Goal: Find specific page/section: Find specific page/section

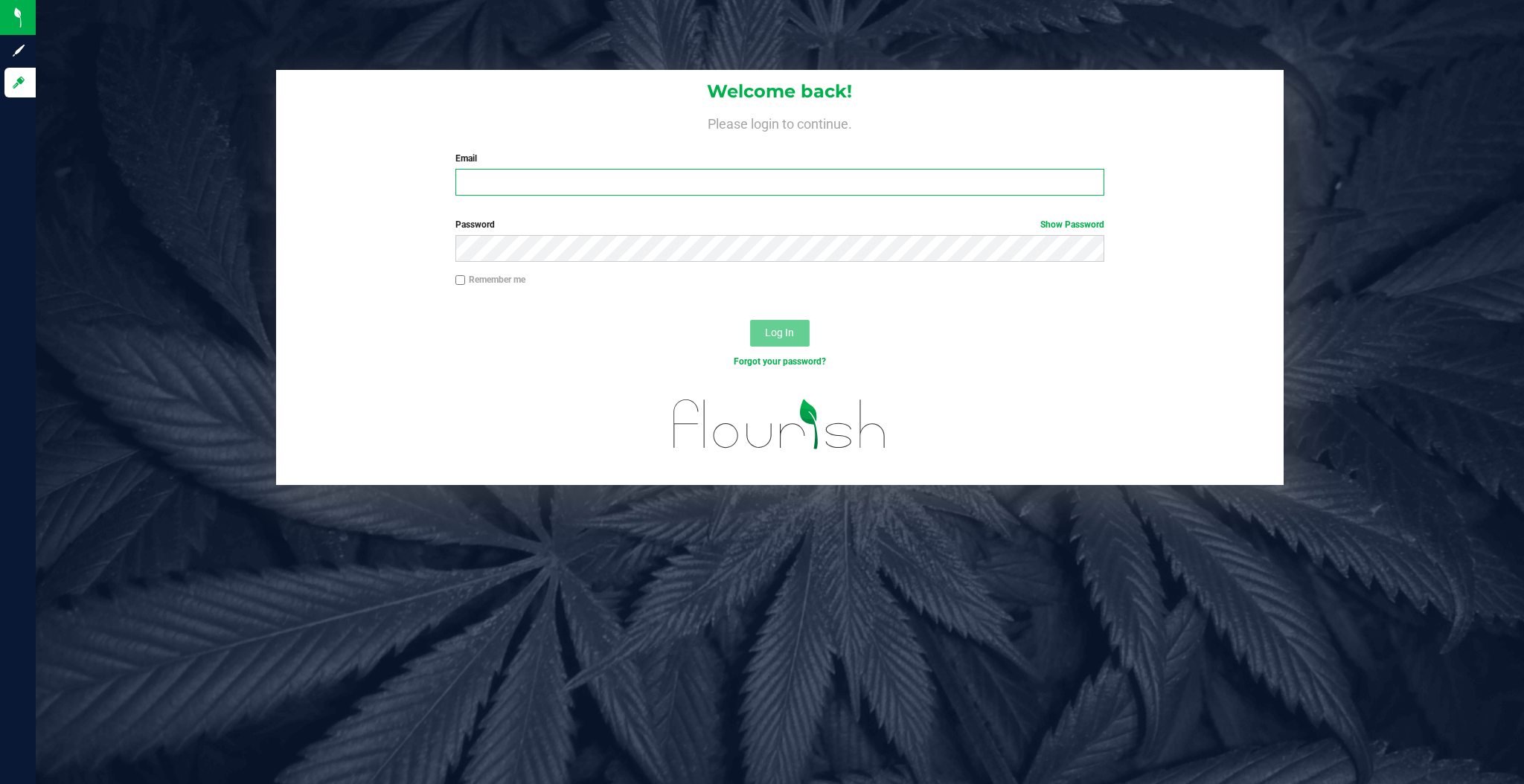
type input "zachary@casaverdefarms.com"
click at [780, 330] on span "Log In" at bounding box center [779, 332] width 29 height 12
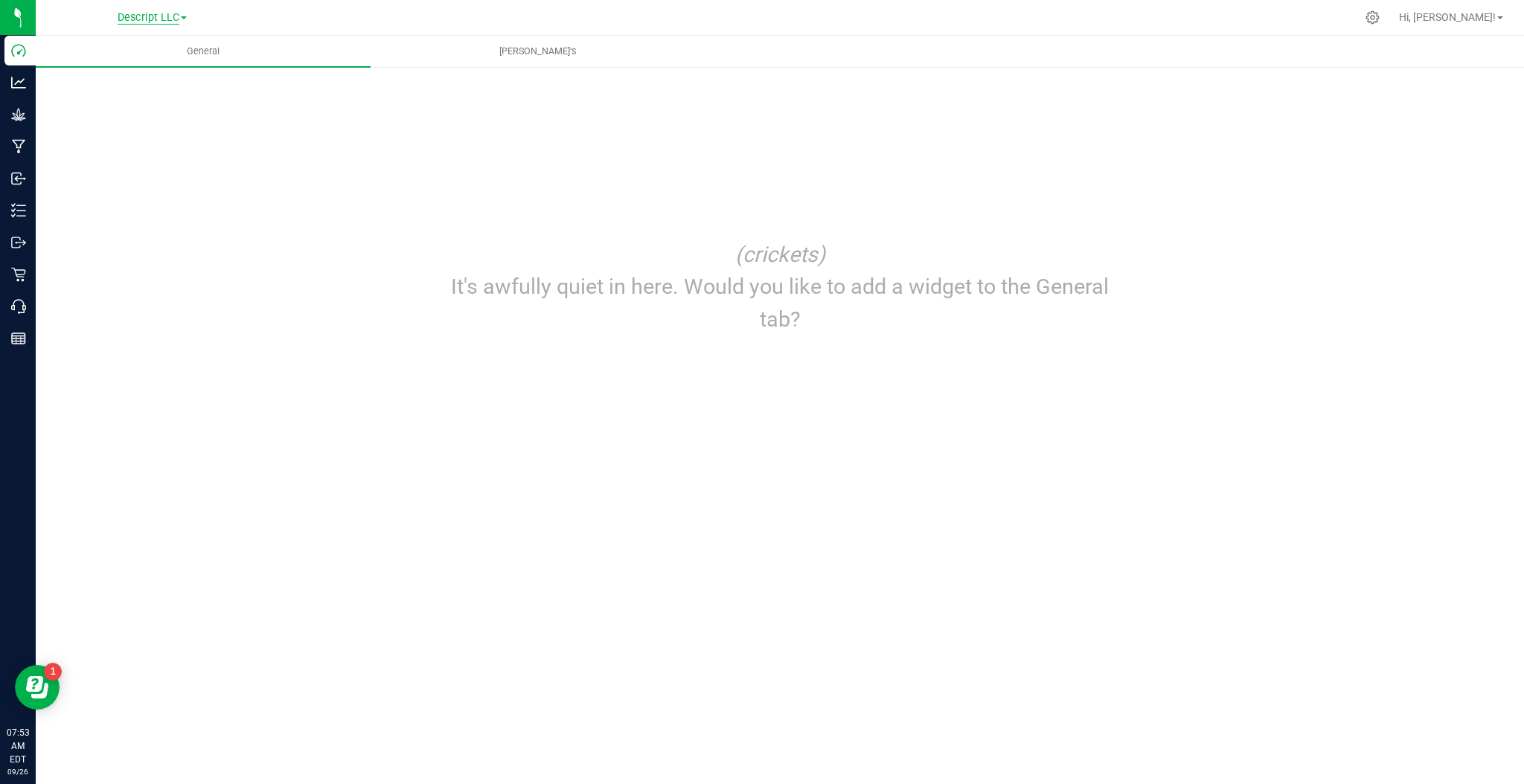
click at [152, 17] on span "Descript LLC" at bounding box center [148, 17] width 62 height 13
click at [144, 72] on link "Green [PERSON_NAME] Venture LLC." at bounding box center [152, 72] width 217 height 20
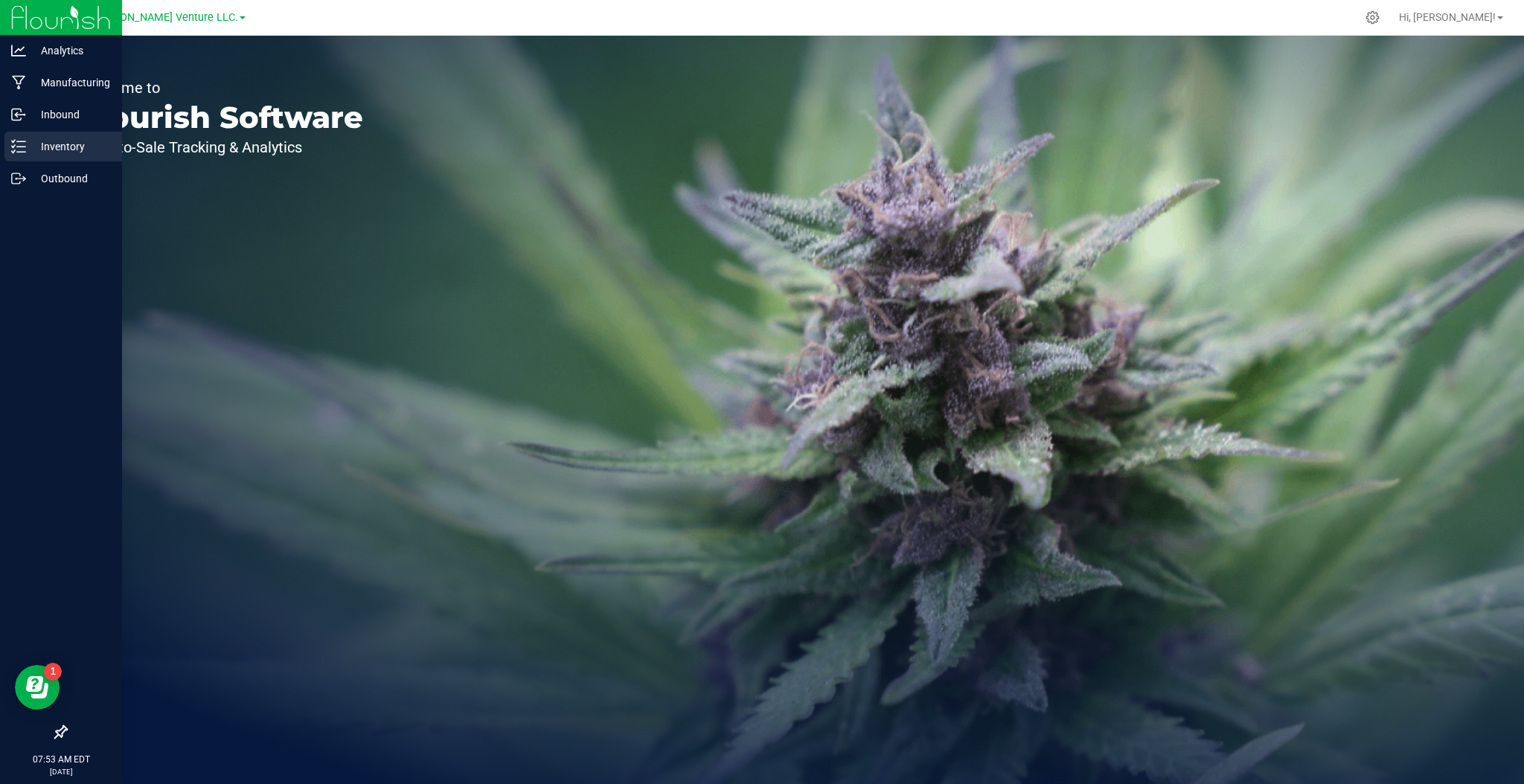
click at [65, 138] on p "Inventory" at bounding box center [71, 146] width 90 height 18
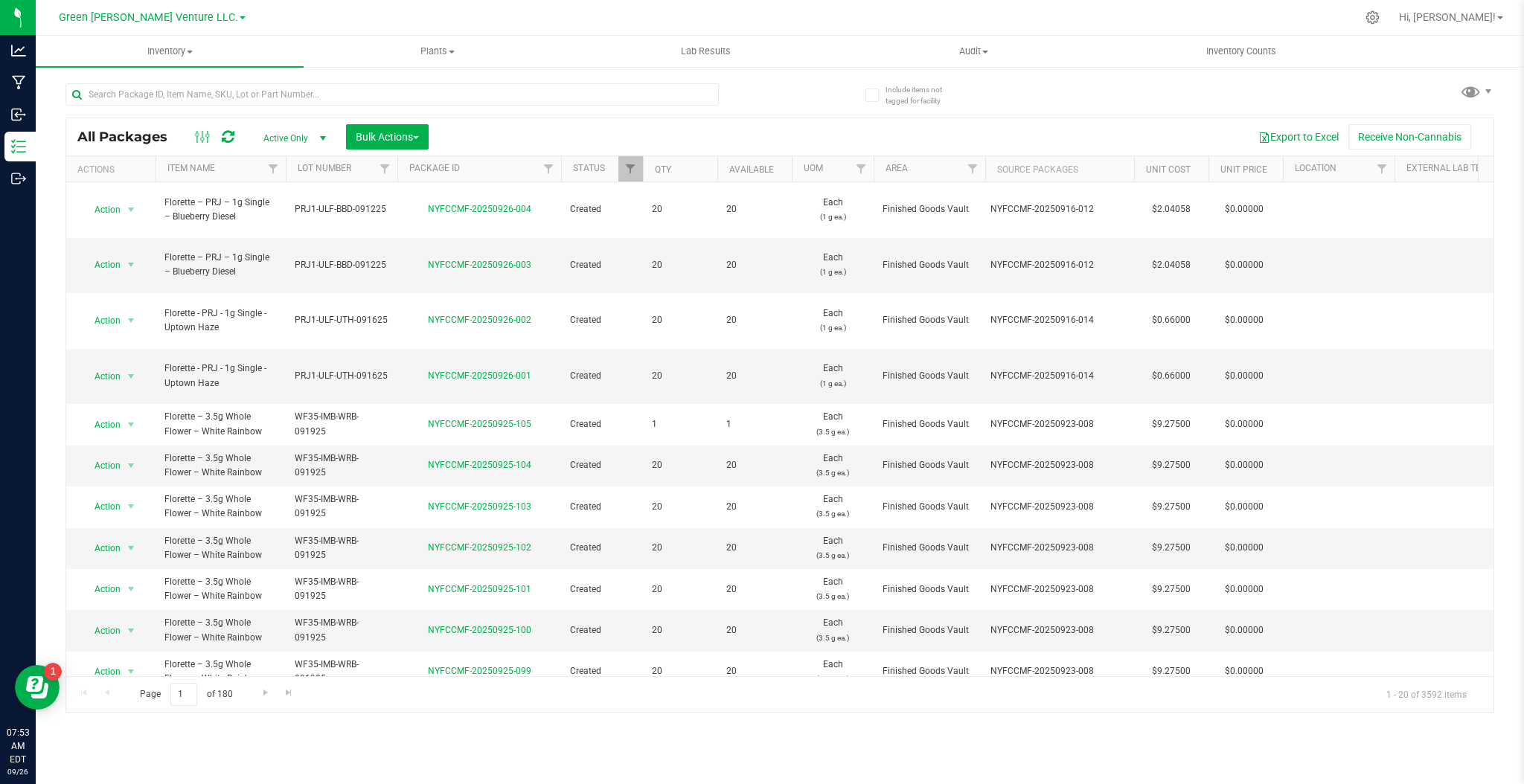
click at [378, 80] on div at bounding box center [423, 94] width 714 height 48
click at [375, 97] on input "text" at bounding box center [392, 94] width 654 height 22
type input "infused"
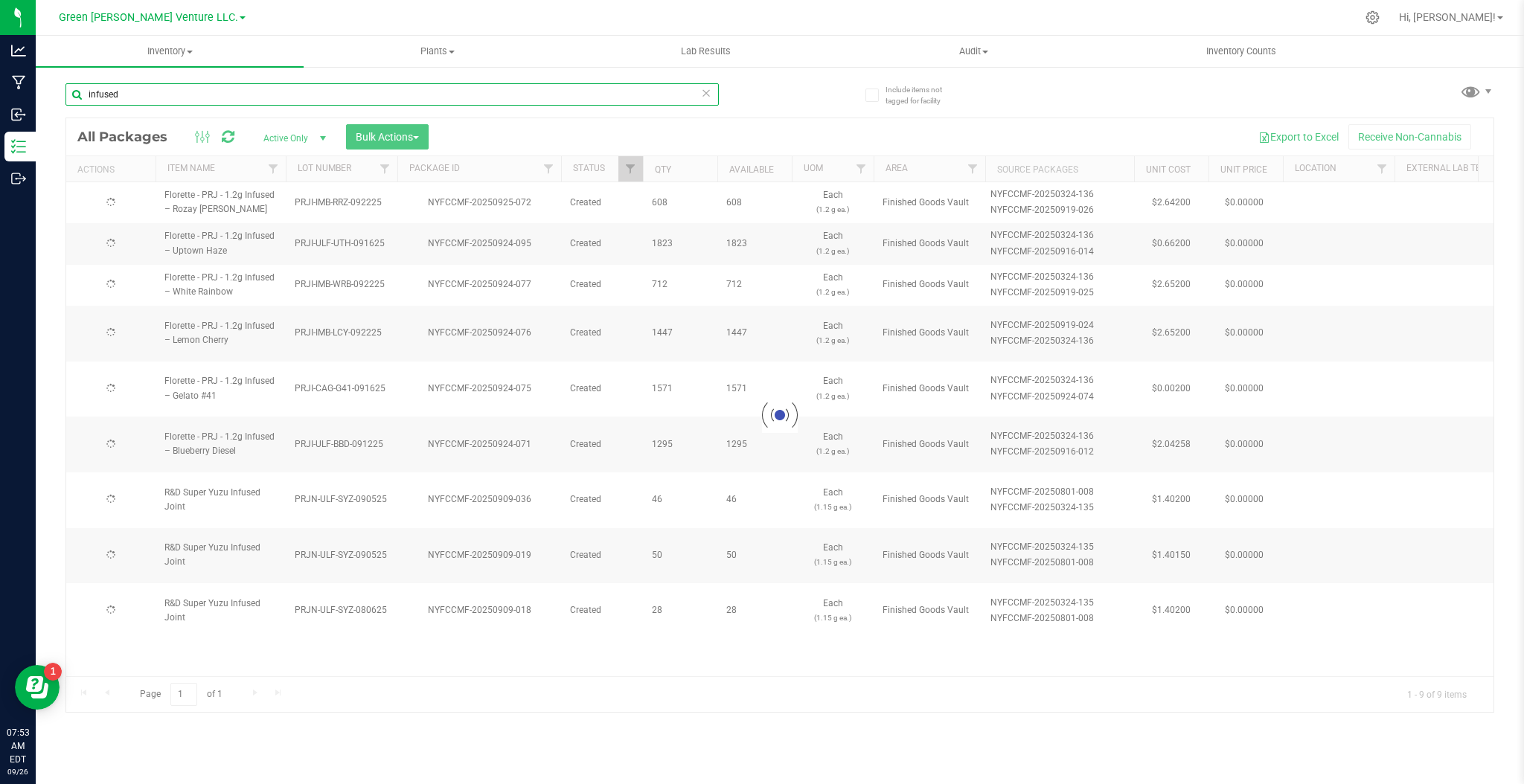
type input "2025-09-05"
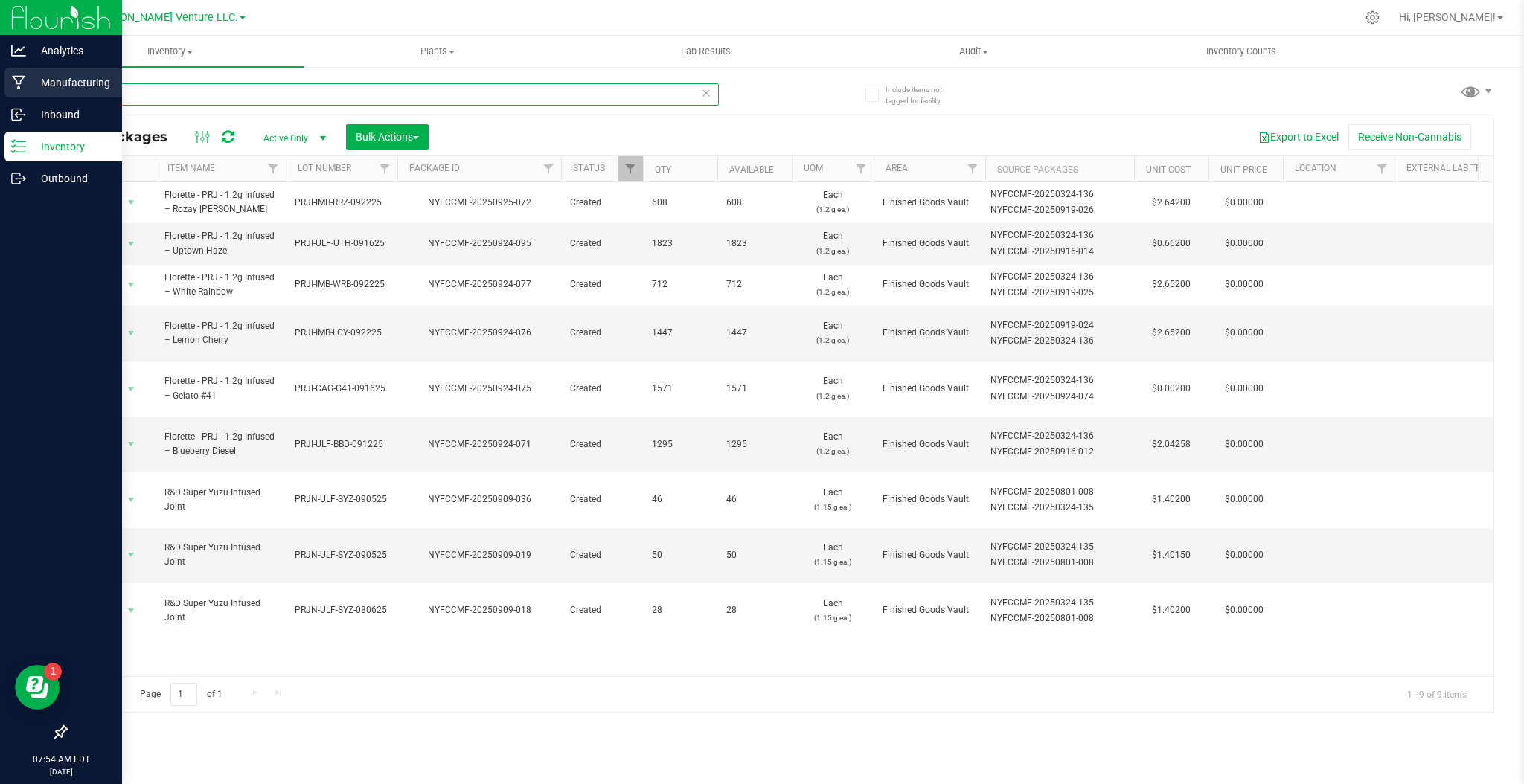
type input "infused"
click at [42, 81] on p "Manufacturing" at bounding box center [71, 83] width 90 height 18
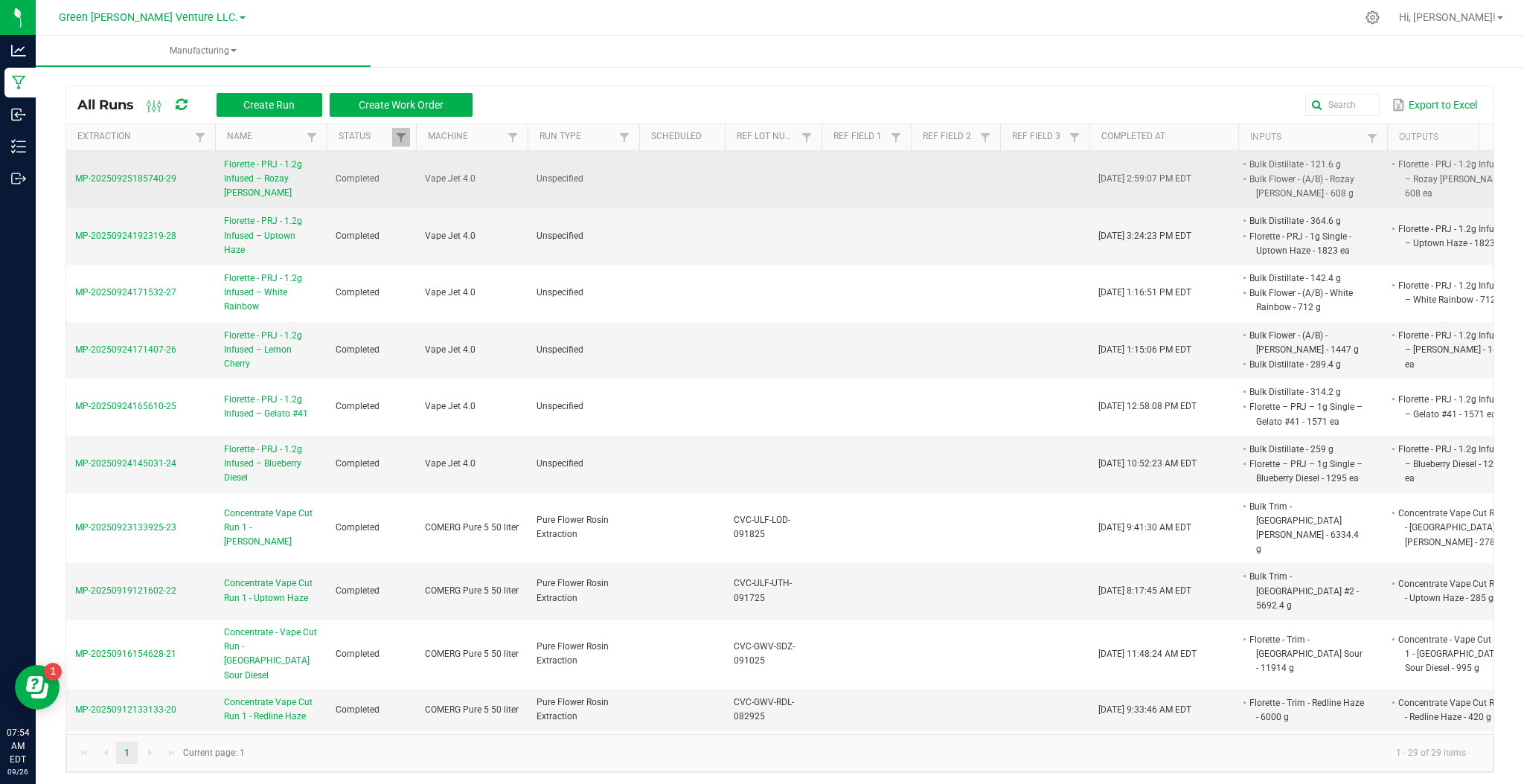
click at [149, 178] on span "MP-20250925185740-29" at bounding box center [126, 178] width 101 height 10
click at [147, 182] on span "MP-20250925185740-29" at bounding box center [126, 178] width 101 height 10
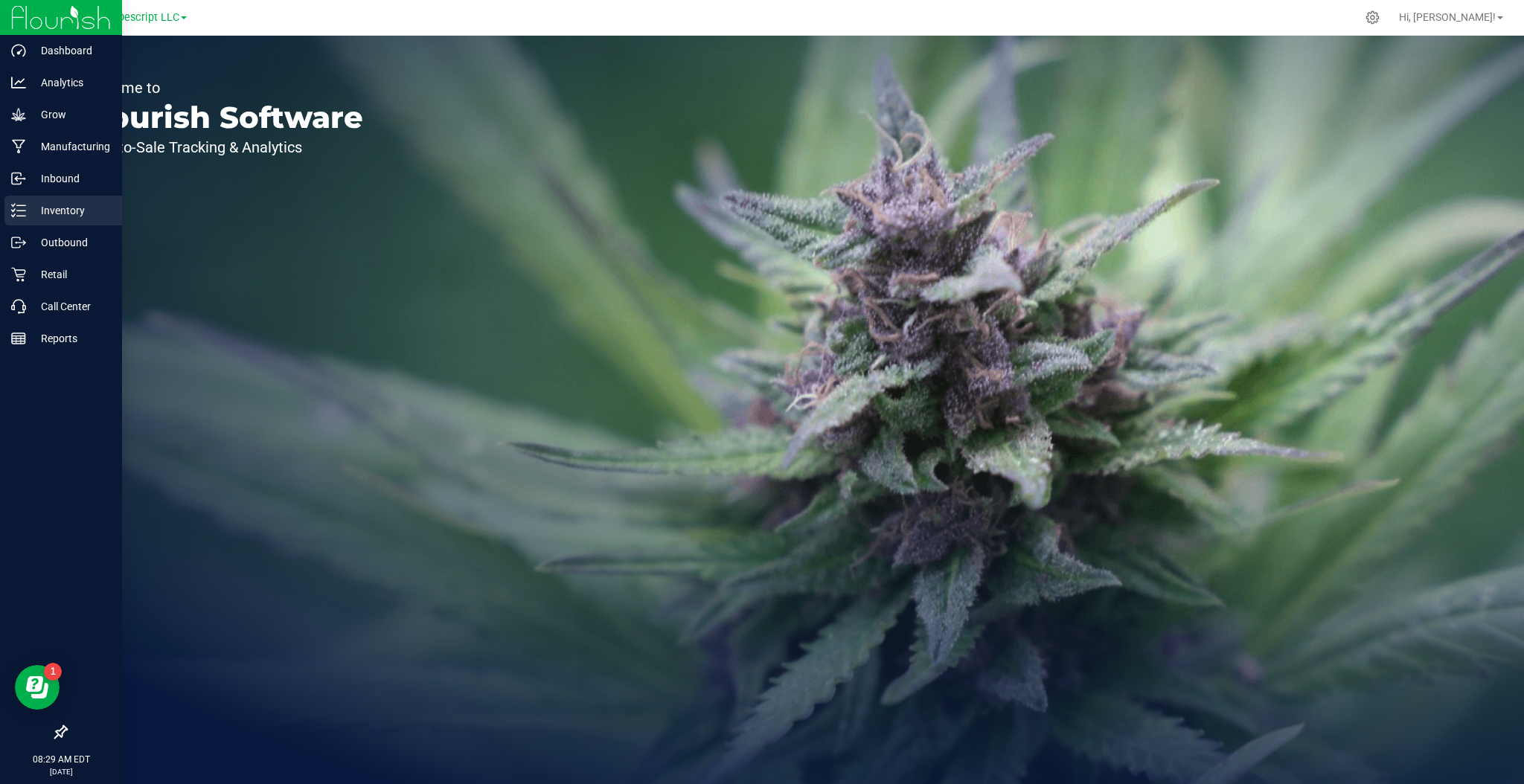
click at [54, 215] on p "Inventory" at bounding box center [71, 210] width 90 height 18
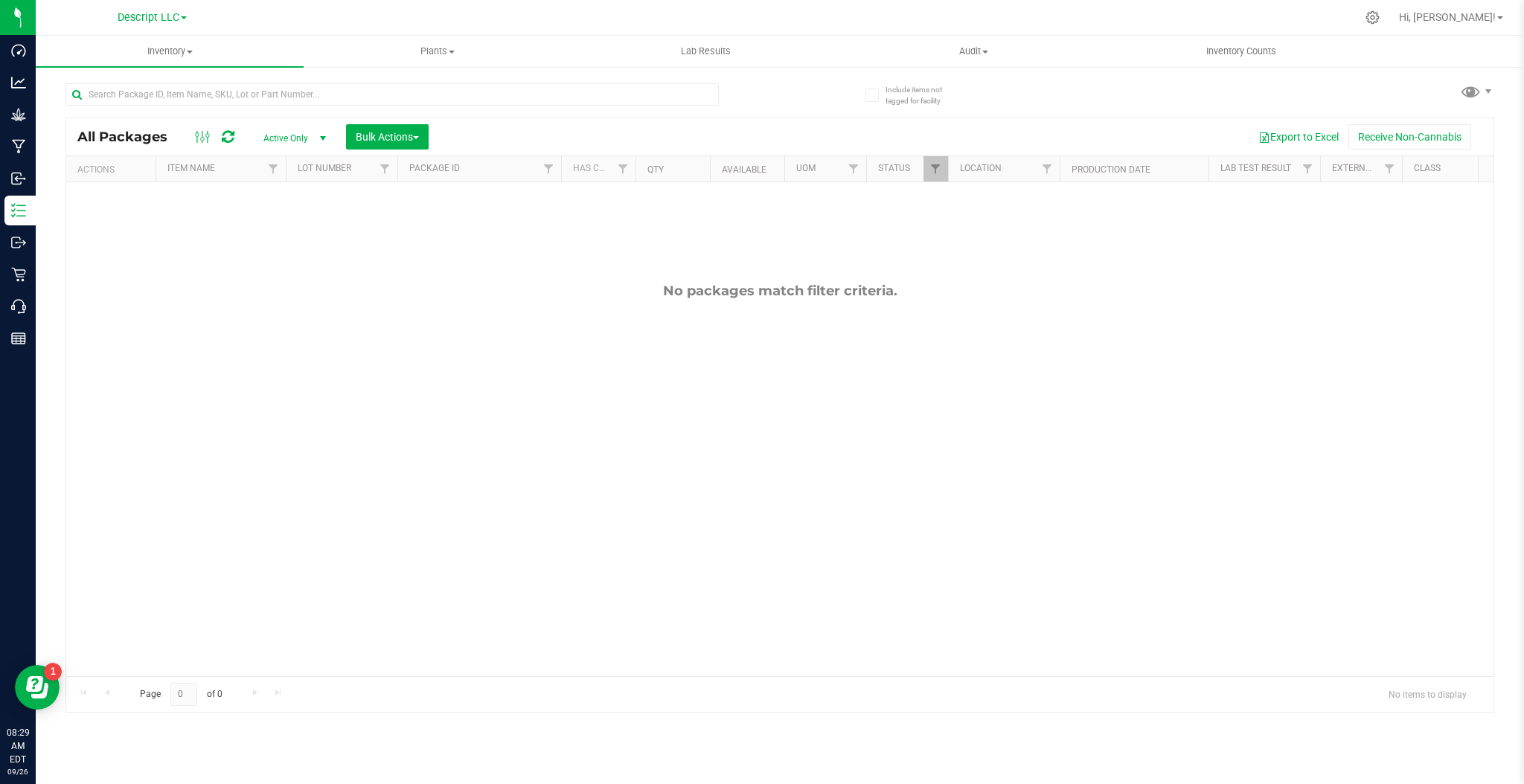
click at [139, 3] on div "Descript LLC" at bounding box center [155, 17] width 223 height 29
click at [140, 7] on div "Descript LLC" at bounding box center [152, 17] width 217 height 23
click at [148, 19] on span "Descript LLC" at bounding box center [148, 17] width 62 height 13
click at [149, 78] on link "Green [PERSON_NAME] Venture LLC." at bounding box center [152, 72] width 217 height 20
